Goal: Transaction & Acquisition: Purchase product/service

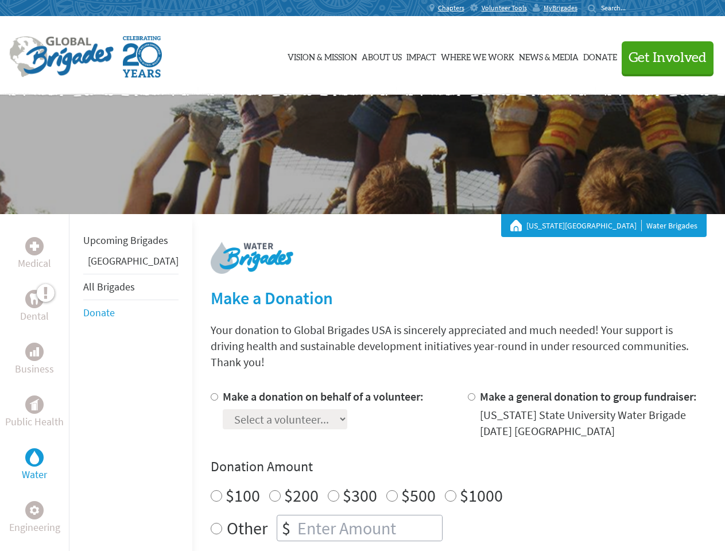
click at [634, 8] on div "Search for:" at bounding box center [611, 7] width 46 height 9
click at [663, 57] on span "Get Involved" at bounding box center [668, 58] width 78 height 14
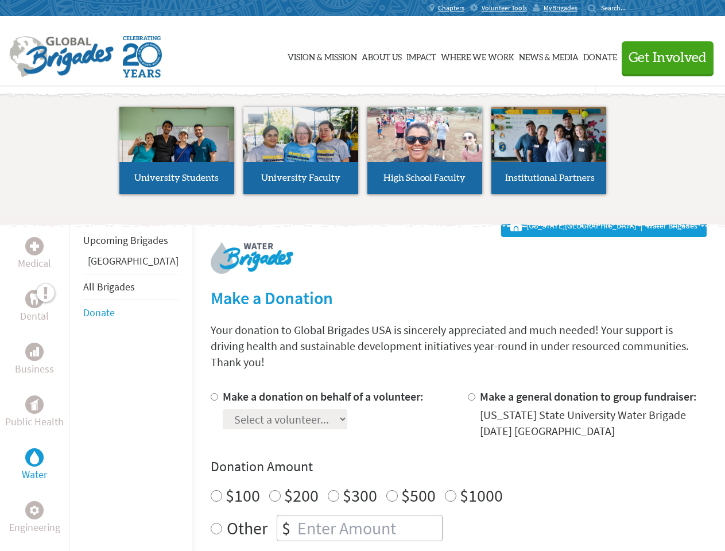
click at [363, 154] on li "High School Faculty" at bounding box center [425, 151] width 124 height 106
click at [76, 382] on div "Upcoming Brigades Panama All Brigades Donate" at bounding box center [130, 489] width 123 height 551
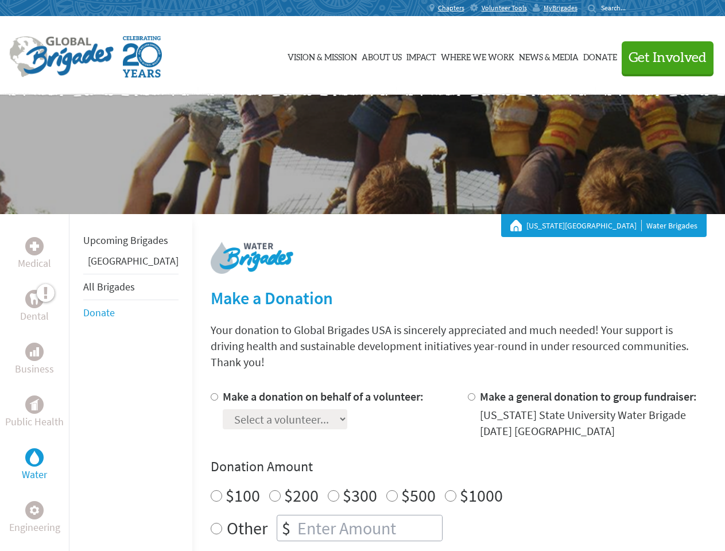
click at [439, 462] on div "Donation Amount $100 $200 $300 $500 $1000 Other $" at bounding box center [459, 500] width 496 height 84
click at [211, 393] on input "Make a donation on behalf of a volunteer:" at bounding box center [214, 396] width 7 height 7
radio input "true"
click at [468, 393] on input "Make a general donation to group fundraiser:" at bounding box center [471, 396] width 7 height 7
radio input "true"
